Goal: Task Accomplishment & Management: Manage account settings

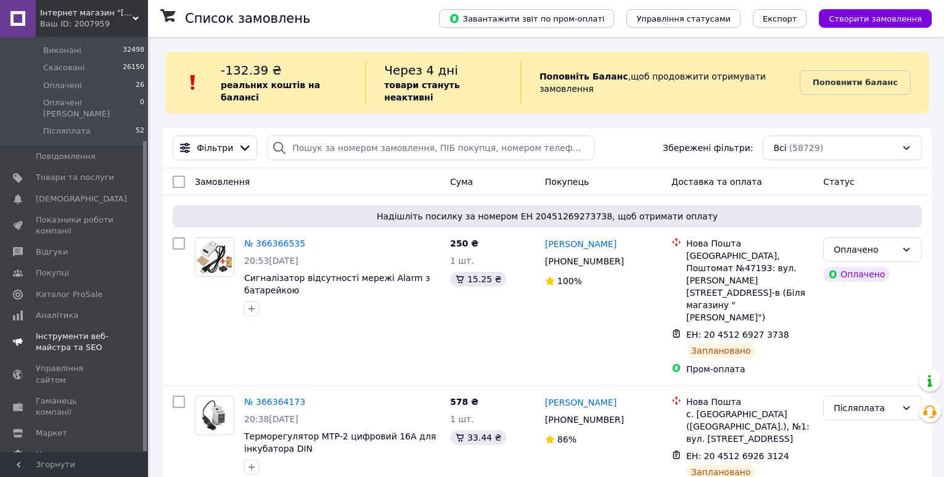
scroll to position [62, 0]
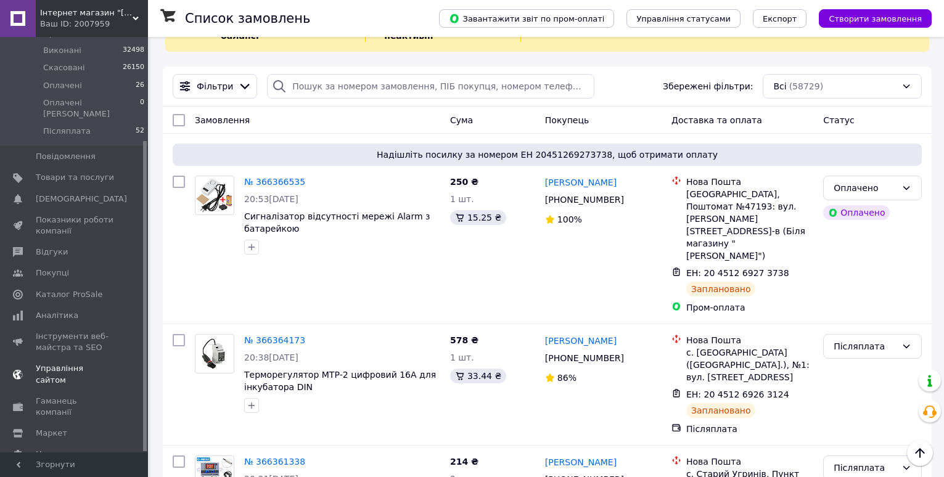
click at [64, 449] on span "Налаштування" at bounding box center [67, 454] width 63 height 11
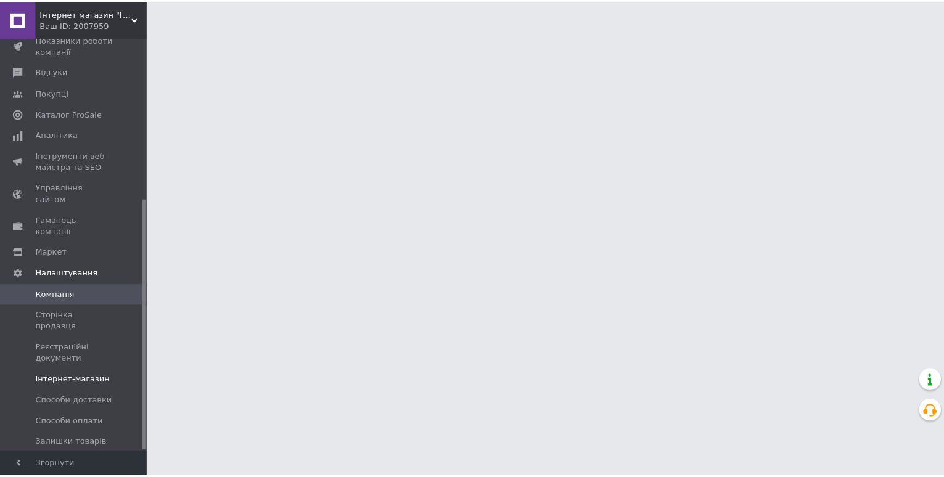
scroll to position [266, 0]
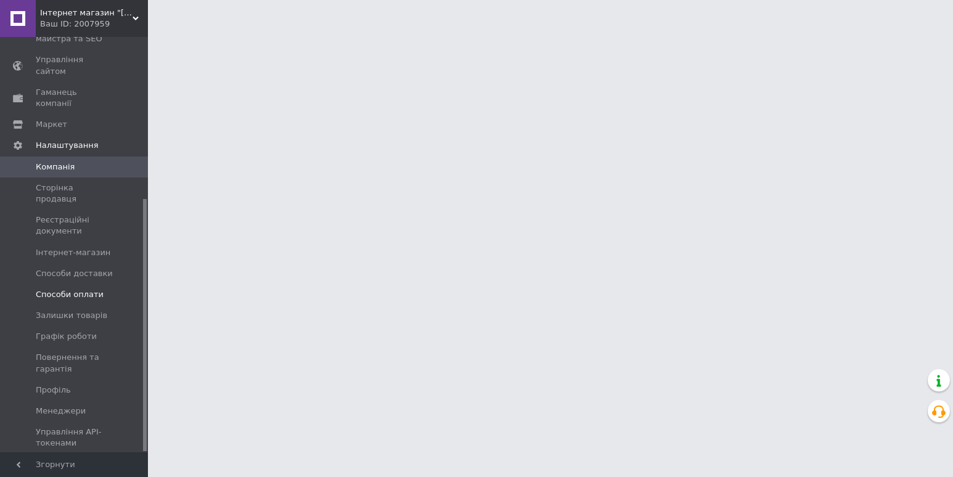
click at [82, 284] on link "Способи оплати" at bounding box center [76, 294] width 152 height 21
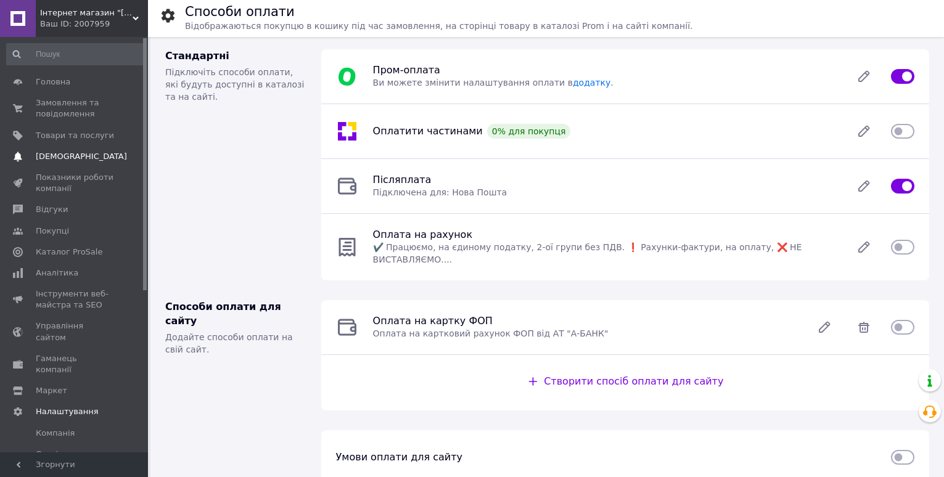
click at [79, 158] on span "[DEMOGRAPHIC_DATA]" at bounding box center [81, 156] width 91 height 11
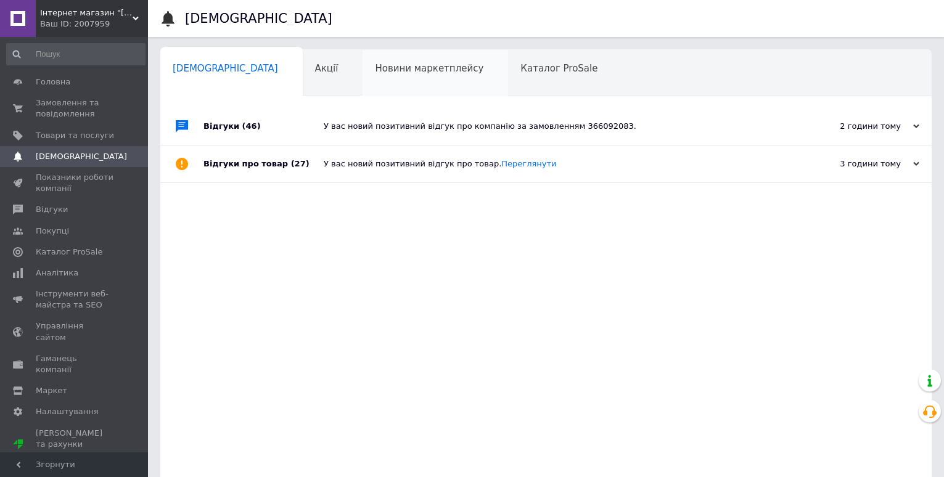
click at [375, 72] on span "Новини маркетплейсу" at bounding box center [429, 68] width 108 height 11
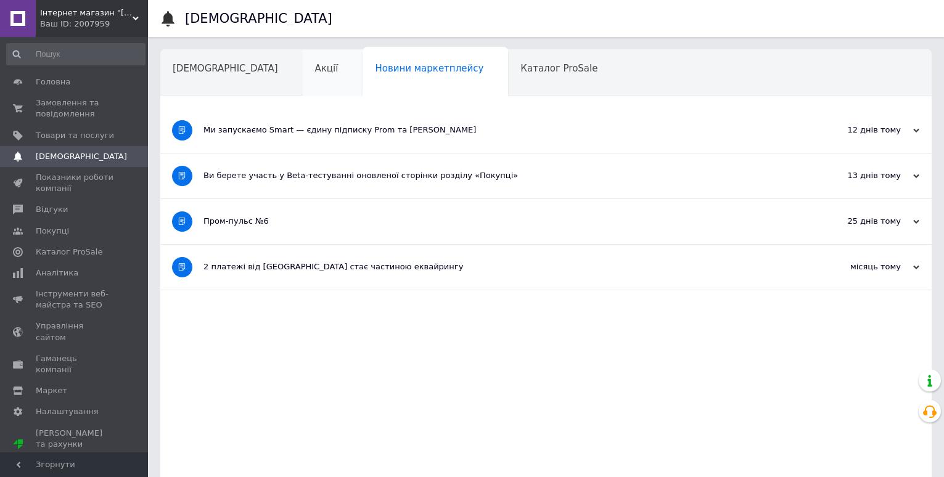
click at [315, 70] on span "Акції" at bounding box center [326, 68] width 23 height 11
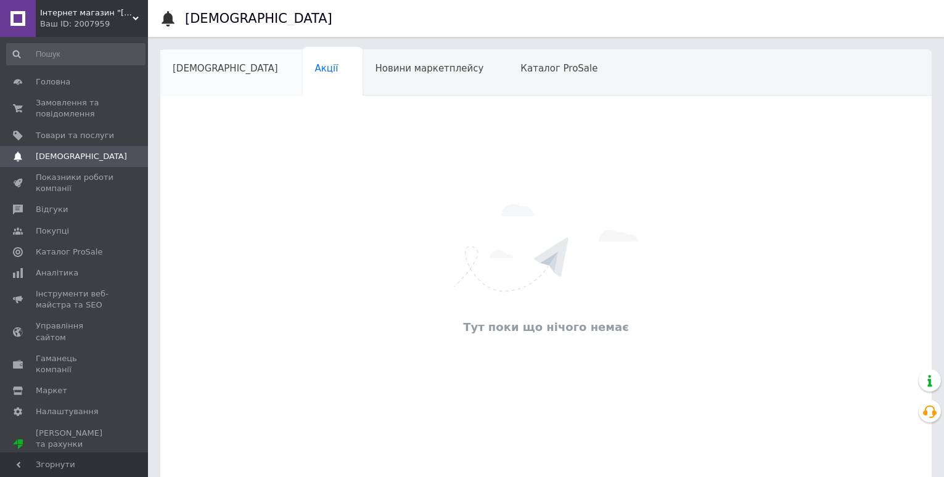
click at [213, 68] on span "[DEMOGRAPHIC_DATA]" at bounding box center [225, 68] width 105 height 11
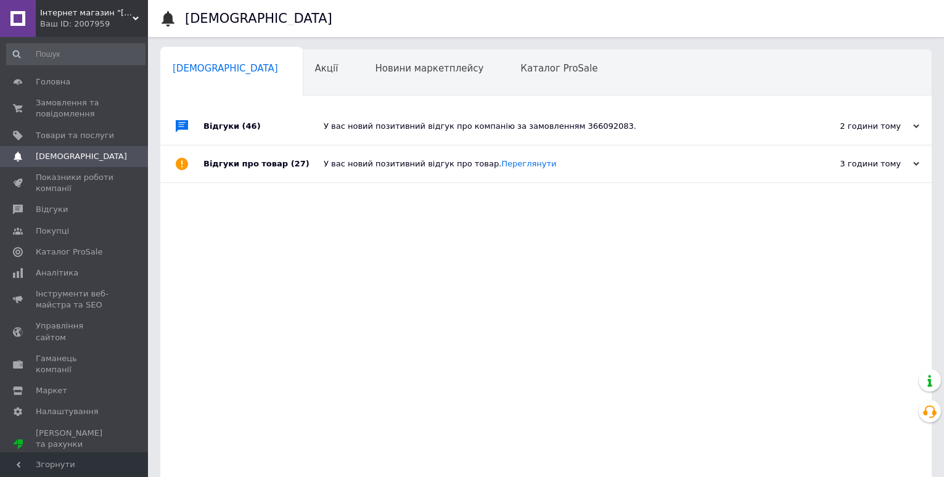
click at [266, 131] on div "Відгуки (46)" at bounding box center [263, 126] width 120 height 37
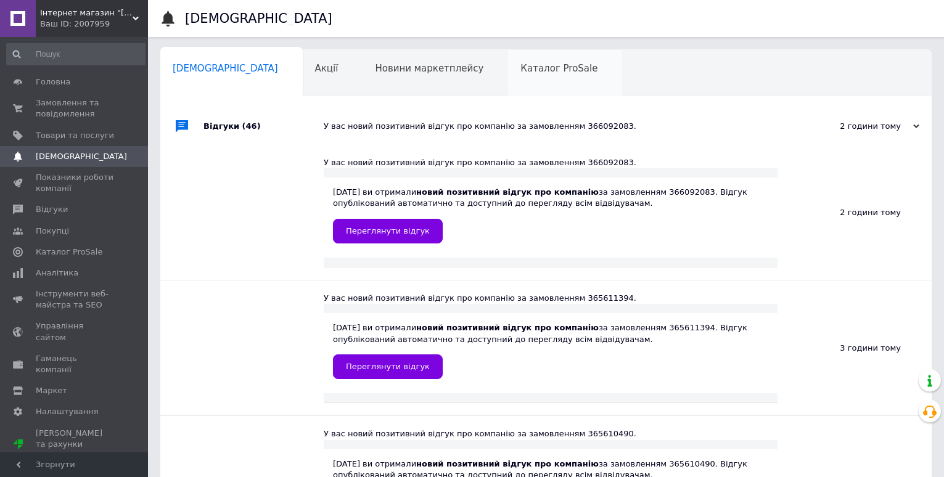
click at [520, 67] on span "Каталог ProSale" at bounding box center [558, 68] width 77 height 11
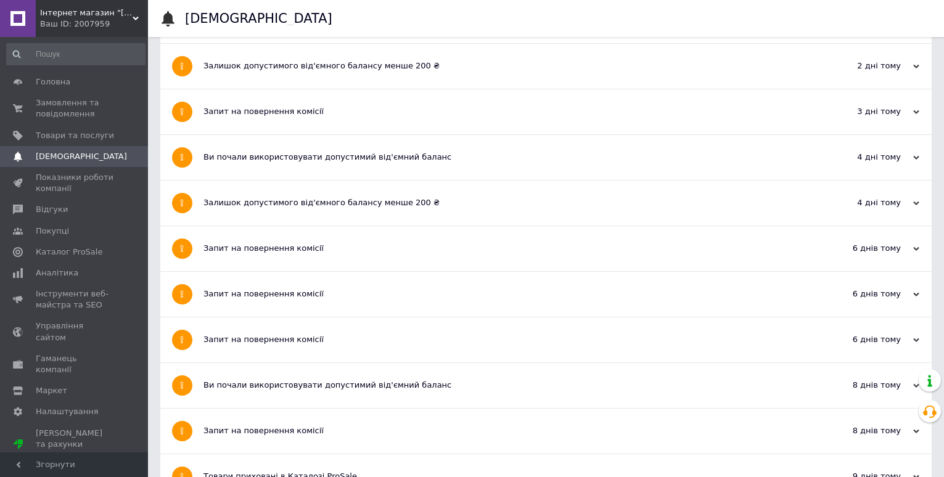
scroll to position [555, 0]
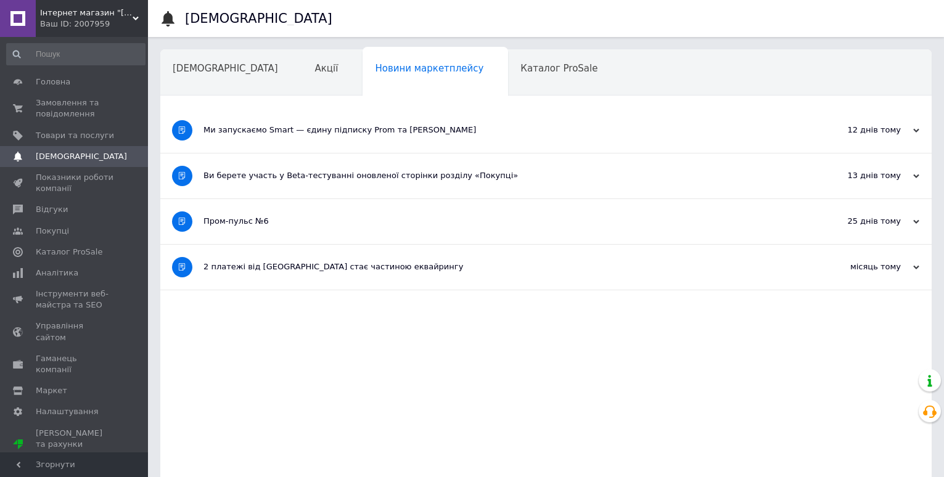
click at [273, 133] on div "Ми запускаємо Smart — єдину підписку Prom та Rozetka" at bounding box center [499, 130] width 592 height 11
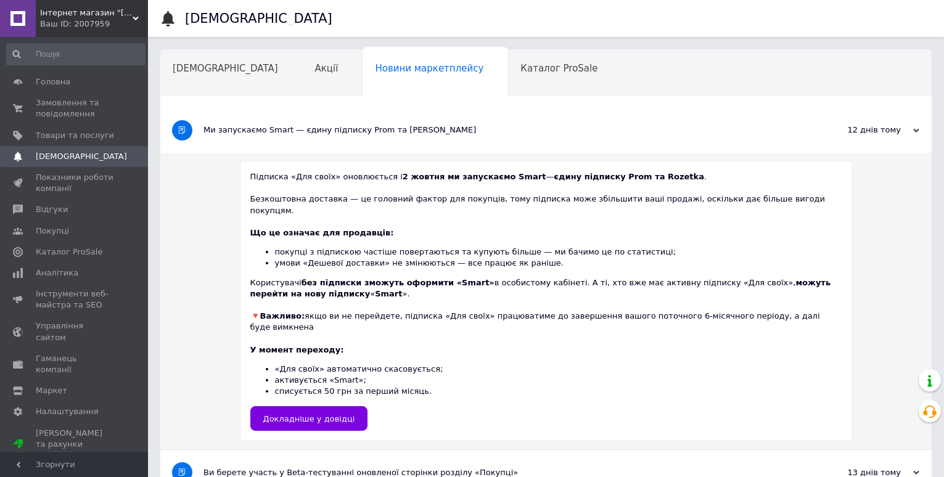
scroll to position [100, 0]
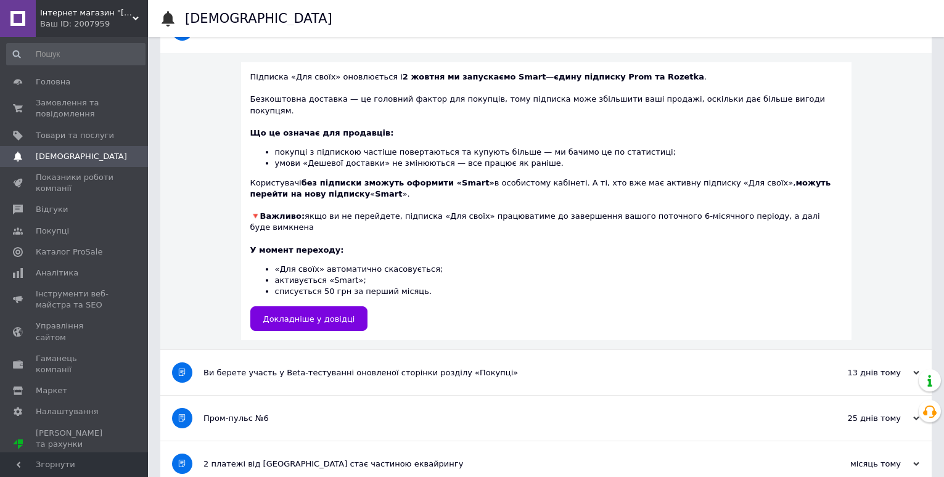
click at [266, 459] on div "2 платежі від Rozetka стає частиною еквайрингу" at bounding box center [499, 464] width 592 height 11
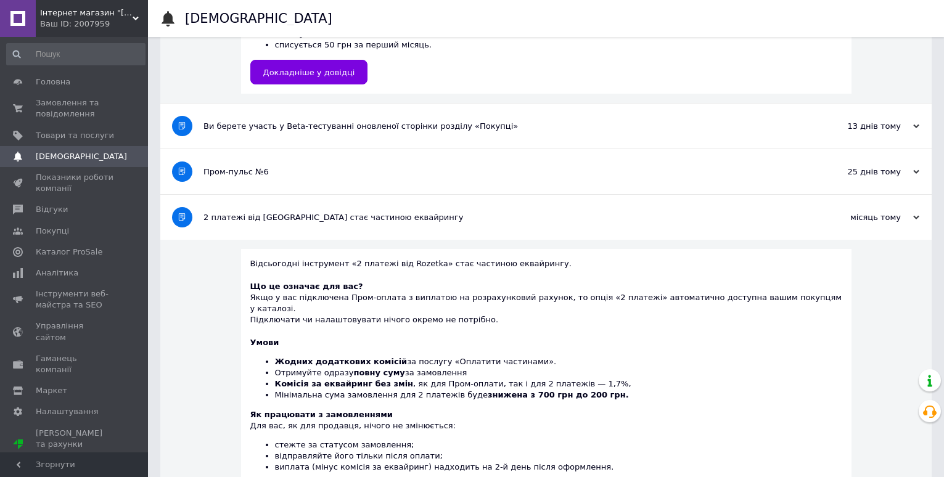
scroll to position [427, 0]
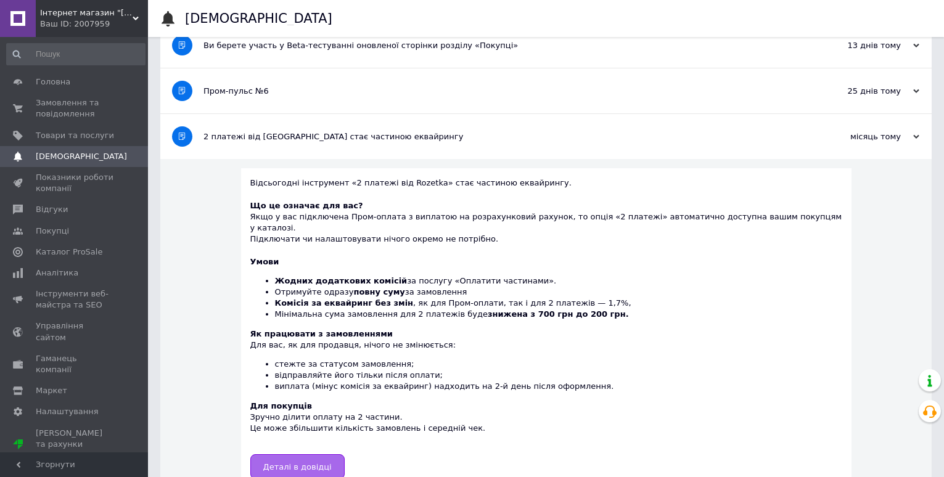
click at [330, 462] on span "Деталі в довідці" at bounding box center [297, 466] width 68 height 9
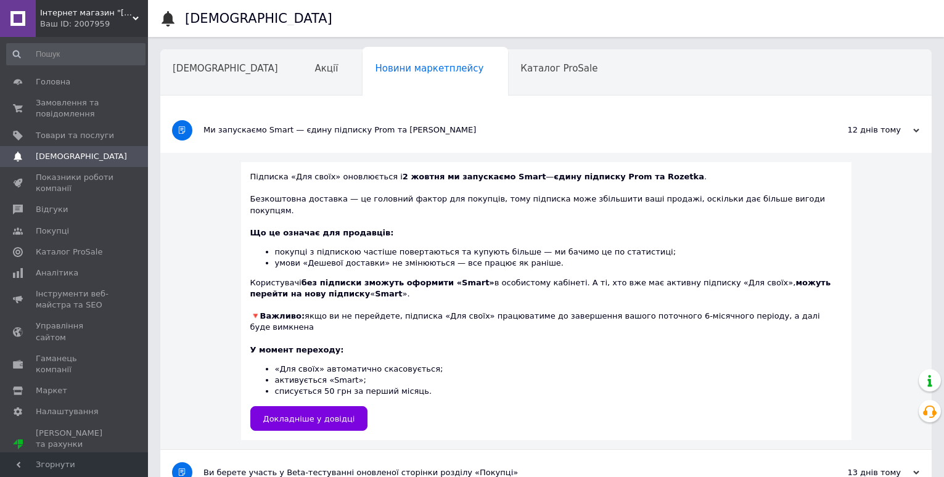
scroll to position [123, 0]
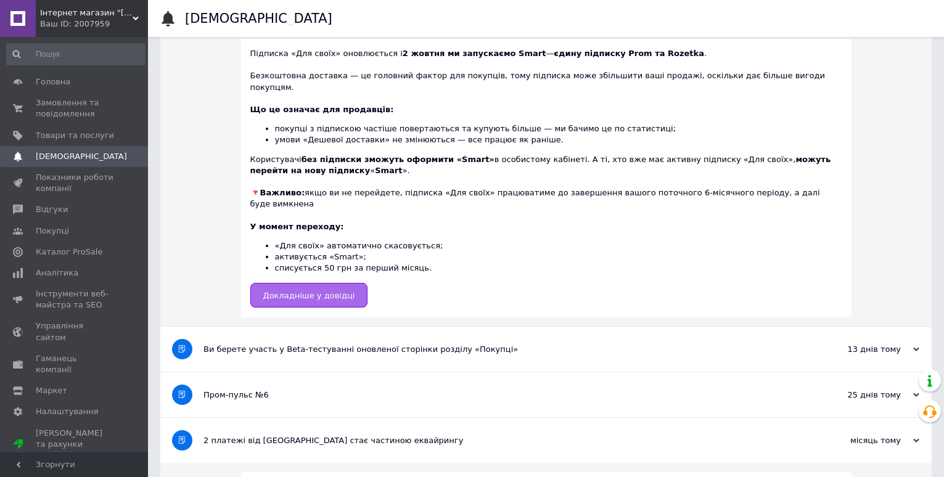
click at [327, 291] on span "Докладніше у довідці" at bounding box center [309, 295] width 92 height 9
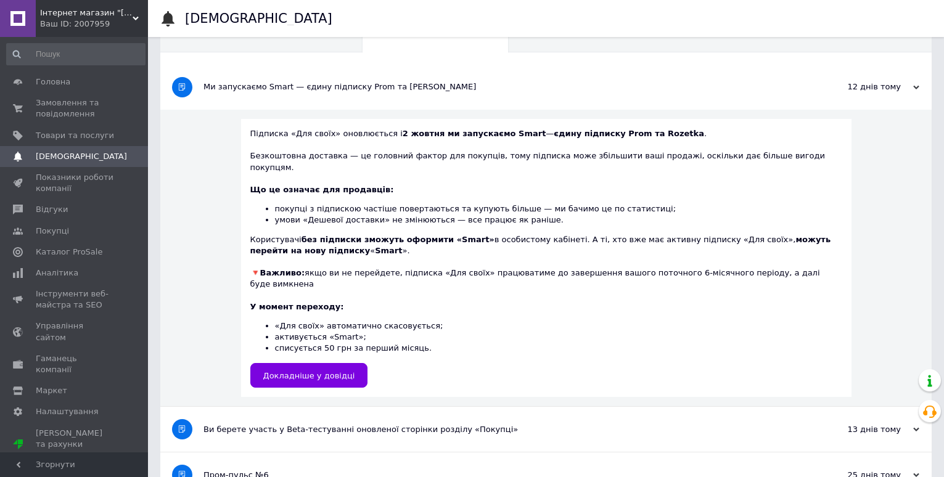
scroll to position [0, 0]
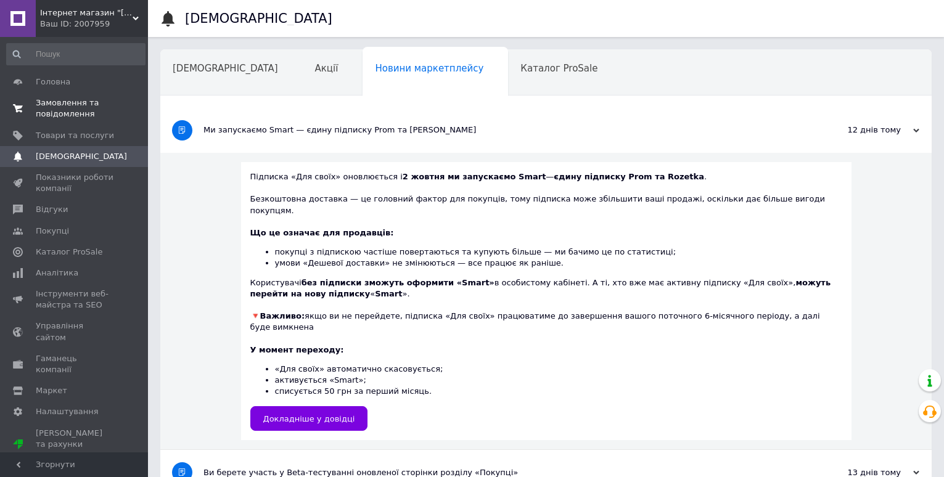
click at [52, 105] on span "Замовлення та повідомлення" at bounding box center [75, 108] width 78 height 22
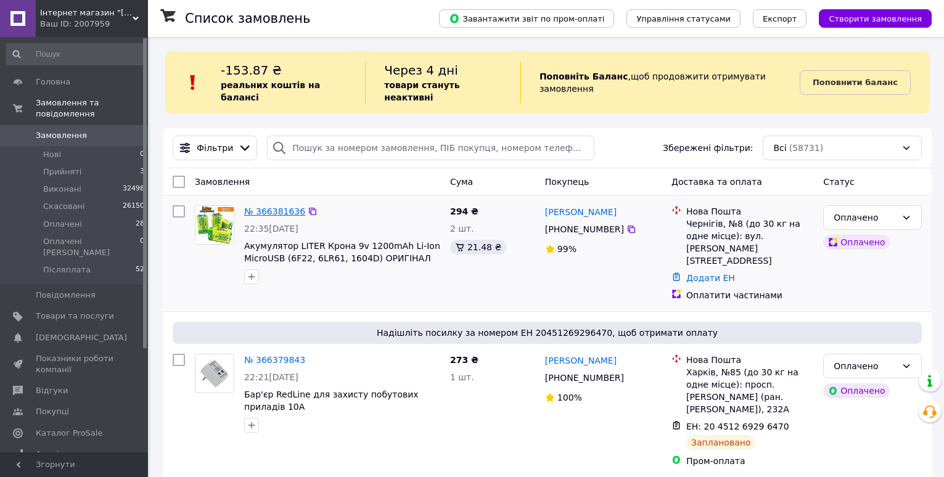
click at [277, 207] on link "№ 366381636" at bounding box center [274, 212] width 61 height 10
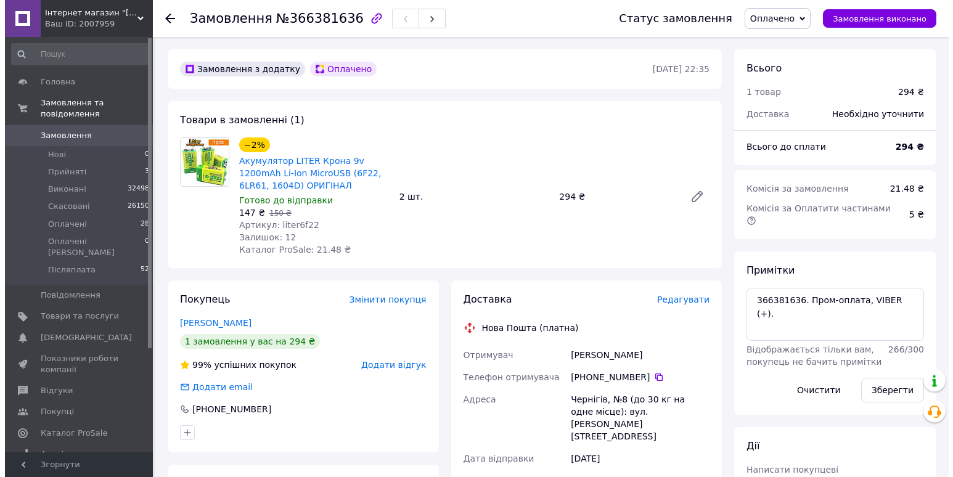
scroll to position [123, 0]
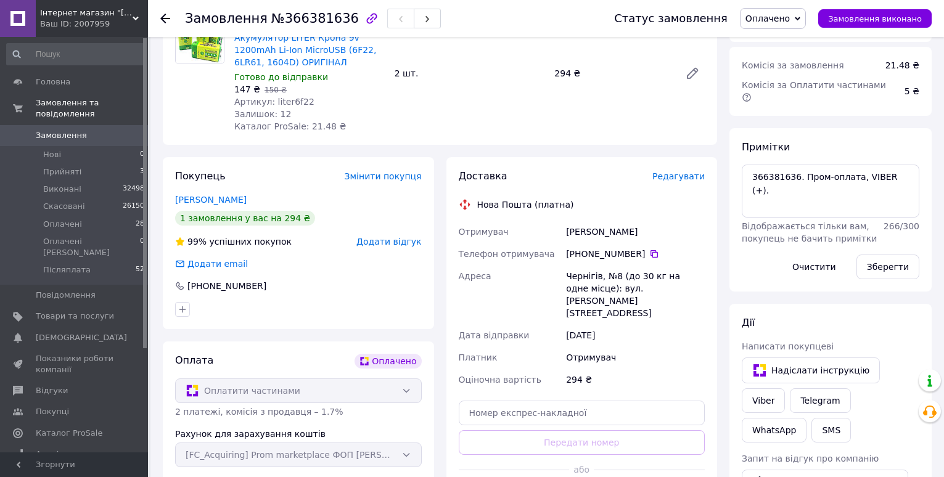
click at [674, 177] on span "Редагувати" at bounding box center [678, 176] width 52 height 10
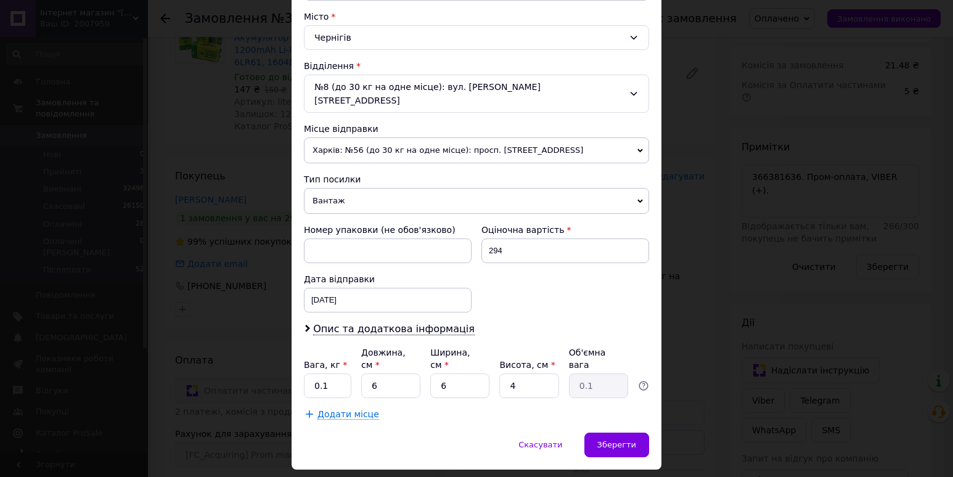
scroll to position [342, 0]
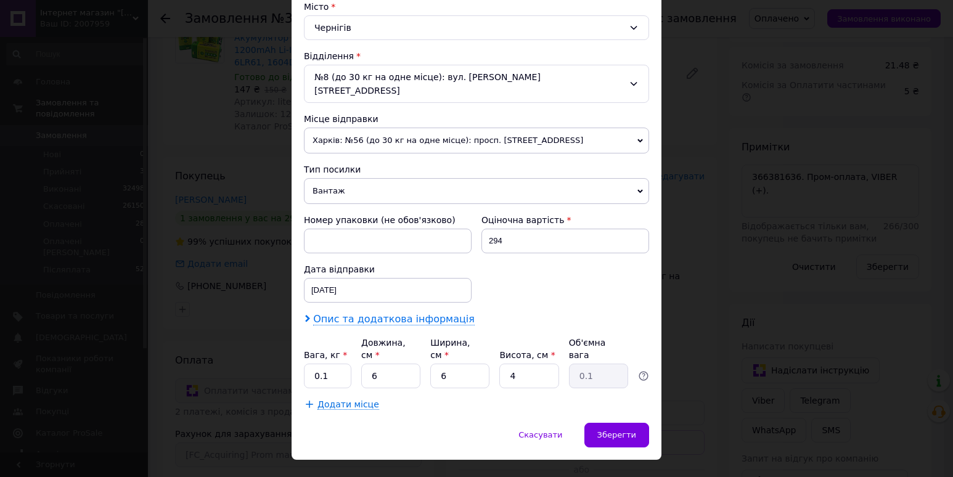
click at [428, 313] on span "Опис та додаткова інформація" at bounding box center [394, 319] width 162 height 12
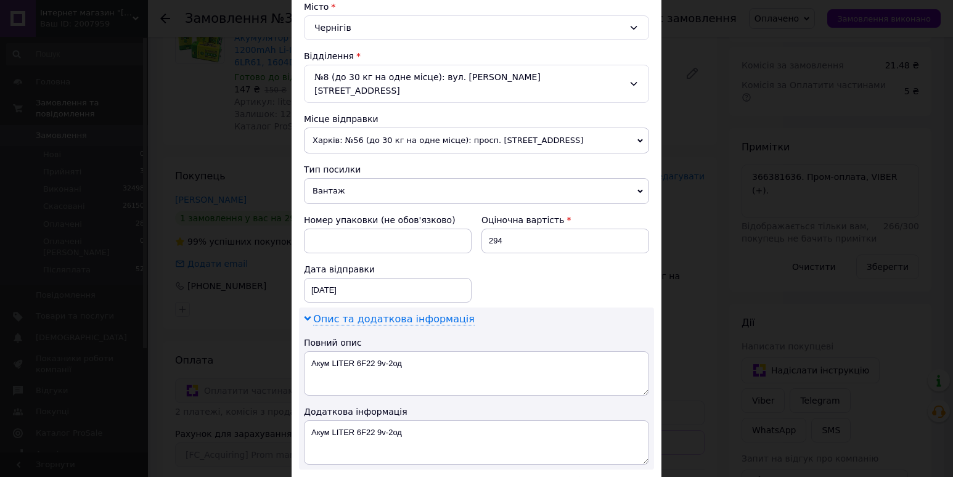
click at [428, 313] on span "Опис та додаткова інформація" at bounding box center [394, 319] width 162 height 12
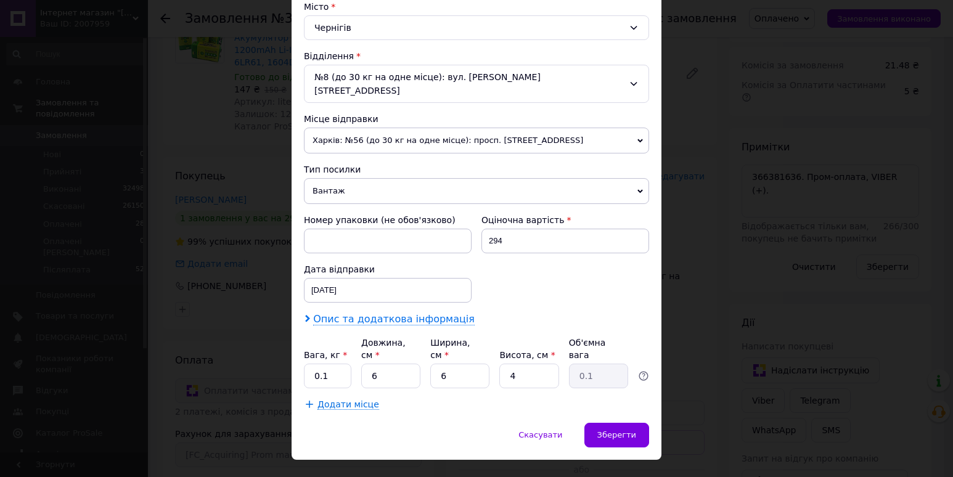
click at [434, 313] on span "Опис та додаткова інформація" at bounding box center [394, 319] width 162 height 12
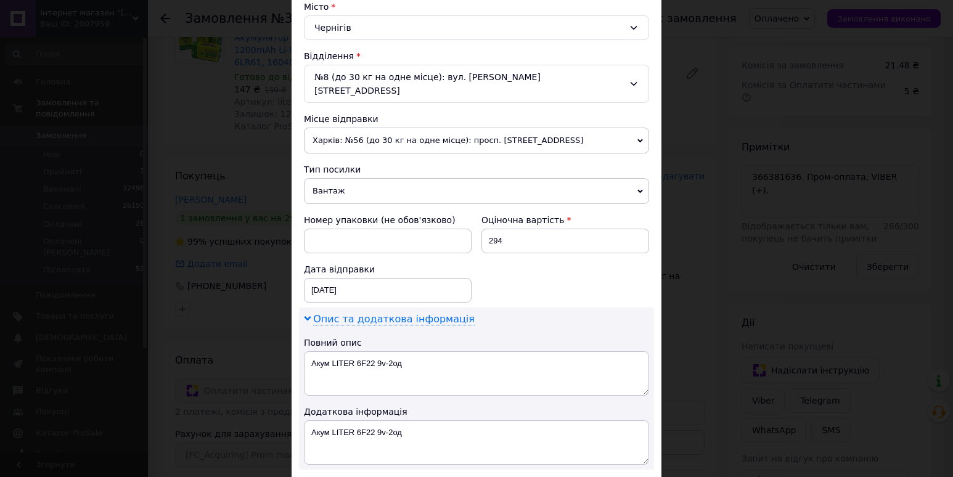
click at [434, 313] on span "Опис та додаткова інформація" at bounding box center [394, 319] width 162 height 12
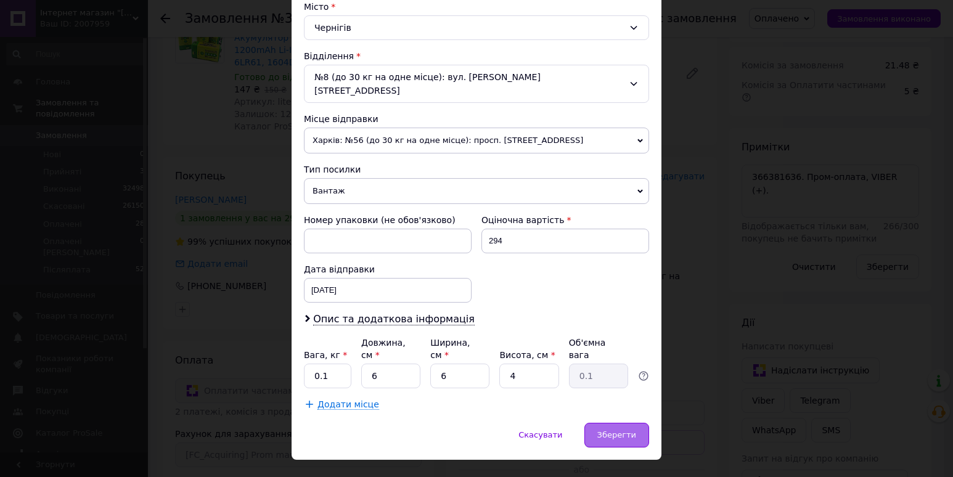
click at [602, 430] on span "Зберегти" at bounding box center [616, 434] width 39 height 9
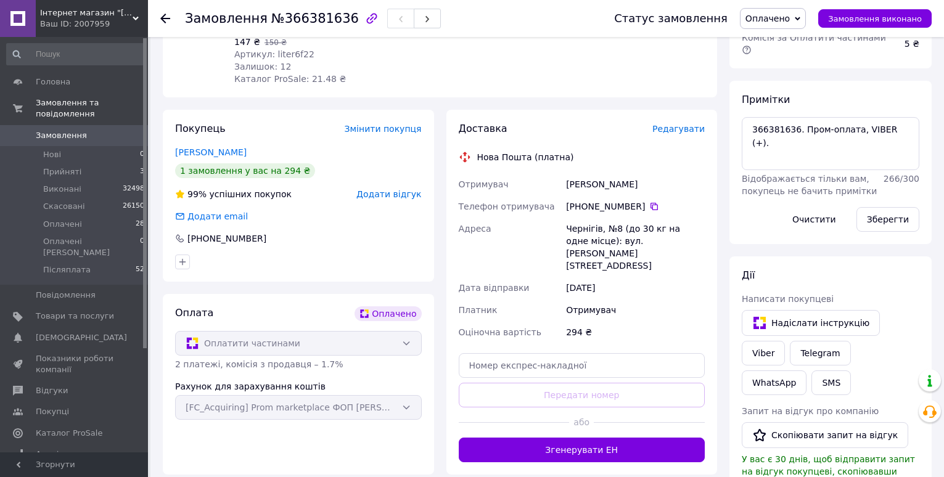
scroll to position [173, 0]
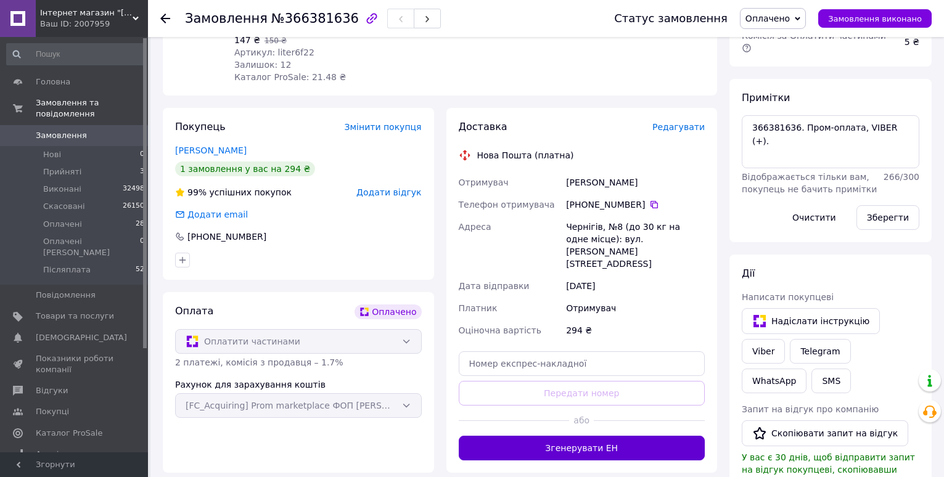
click at [577, 439] on button "Згенерувати ЕН" at bounding box center [582, 448] width 247 height 25
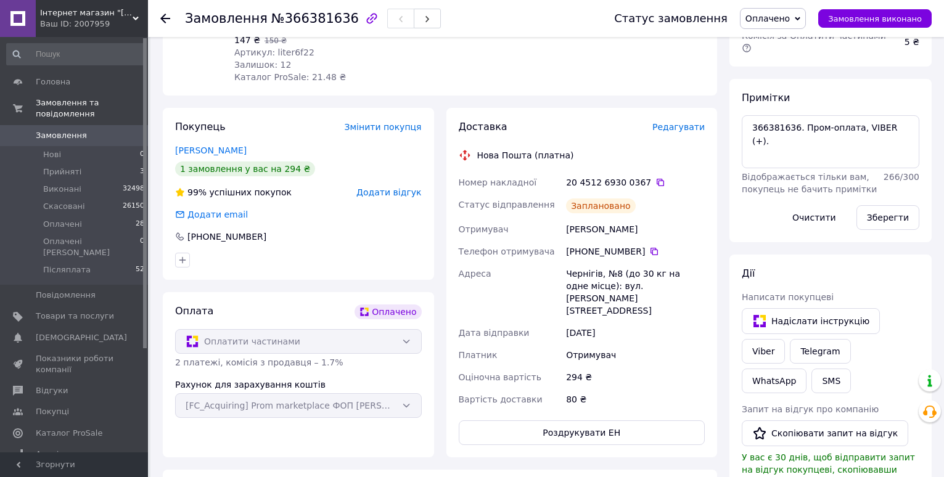
click at [54, 130] on span "Замовлення" at bounding box center [61, 135] width 51 height 11
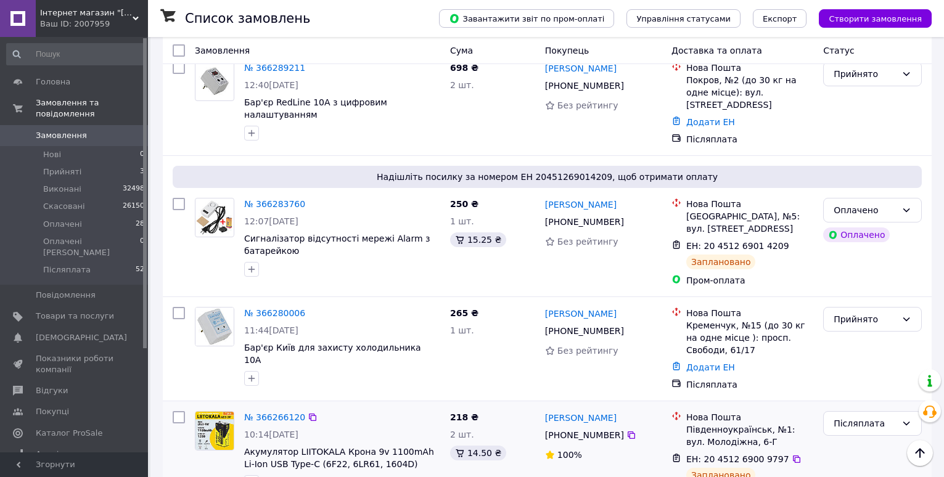
scroll to position [1484, 0]
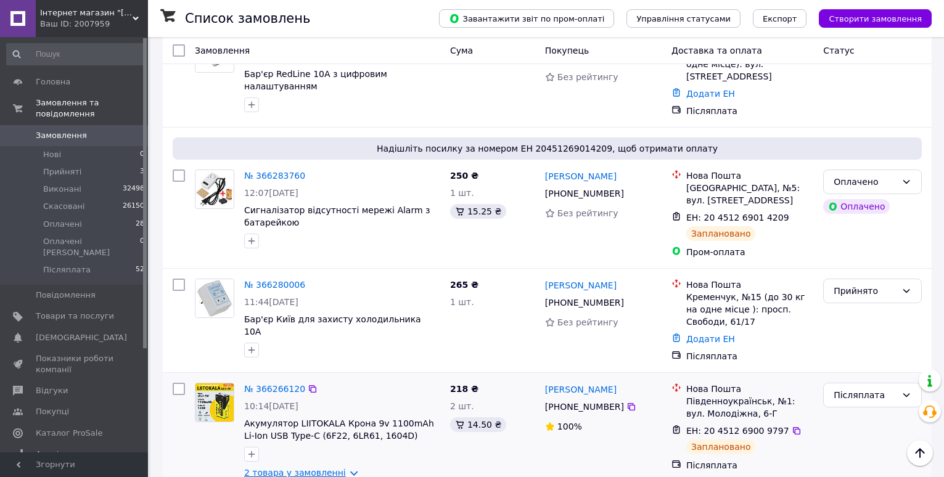
click at [321, 468] on link "2 товара у замовленні" at bounding box center [295, 473] width 102 height 10
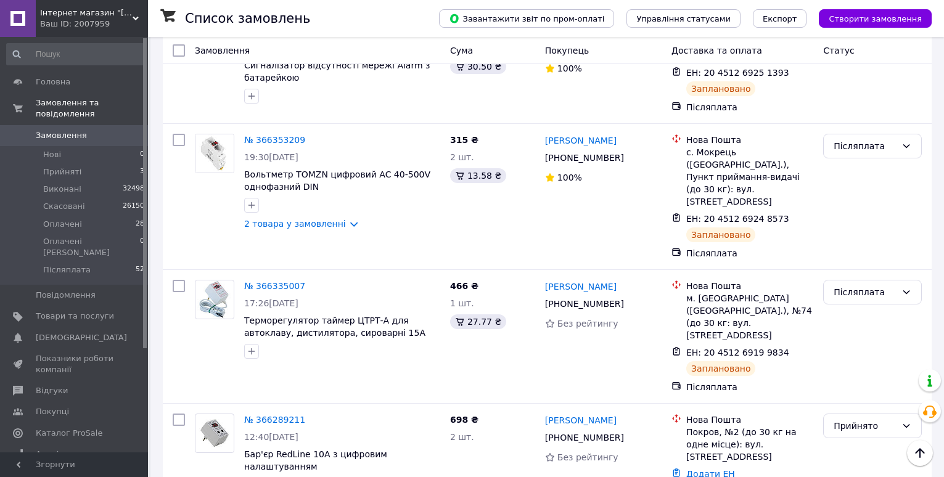
scroll to position [1053, 0]
